Goal: Find specific page/section: Find specific page/section

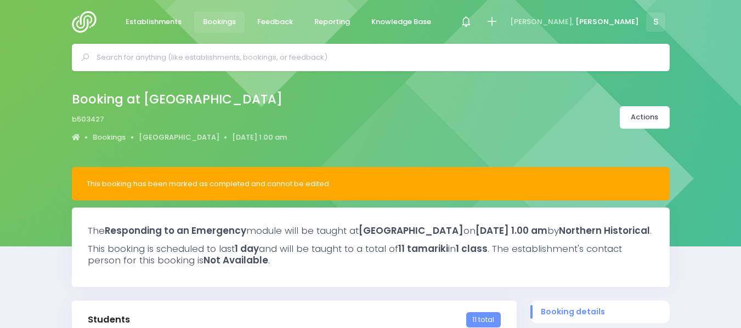
select select "5"
click at [90, 18] on img at bounding box center [87, 22] width 31 height 22
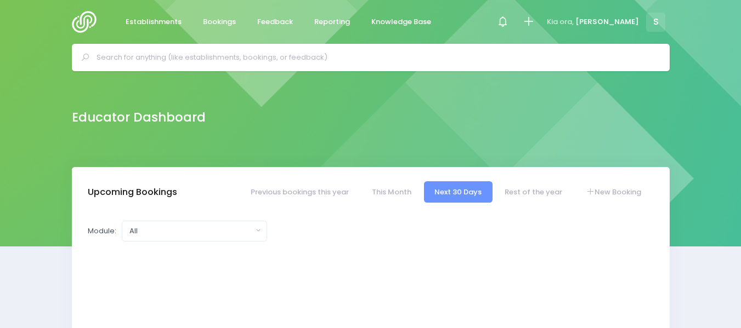
select select "5"
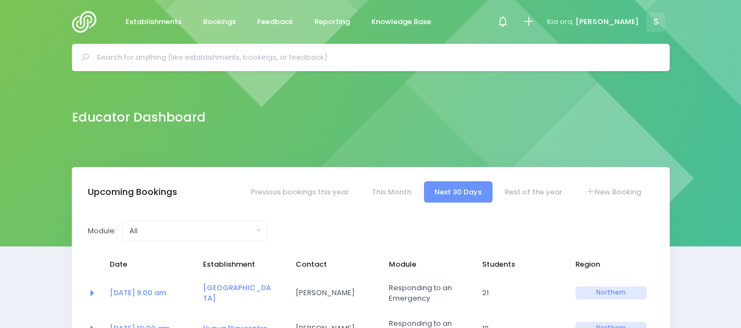
click at [128, 54] on input "text" at bounding box center [375, 57] width 558 height 16
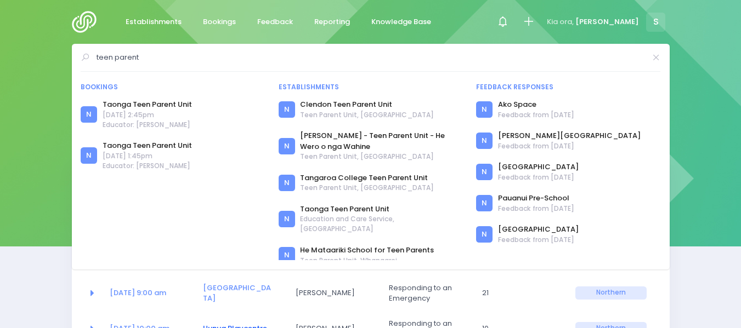
type input "teen parent"
